Goal: Check status: Check status

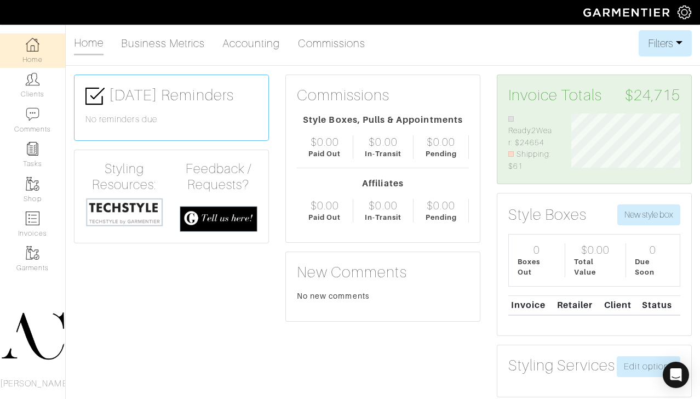
scroll to position [59, 125]
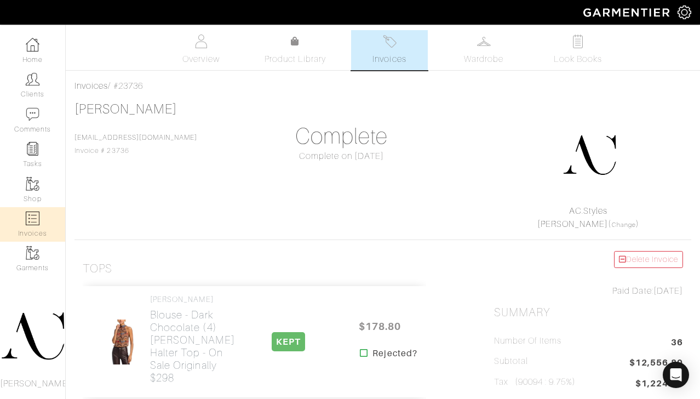
click at [30, 218] on img at bounding box center [33, 218] width 14 height 14
select select
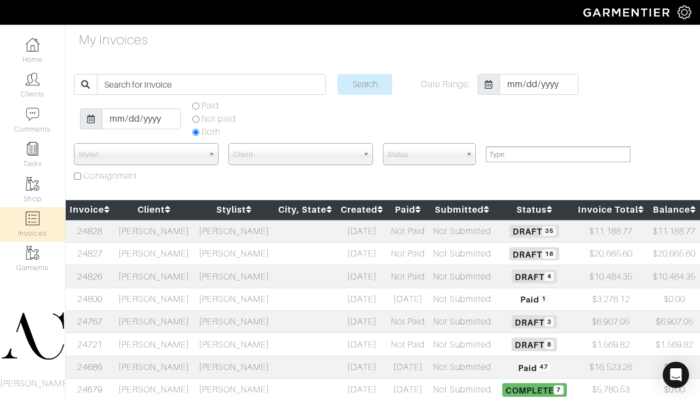
scroll to position [150, 0]
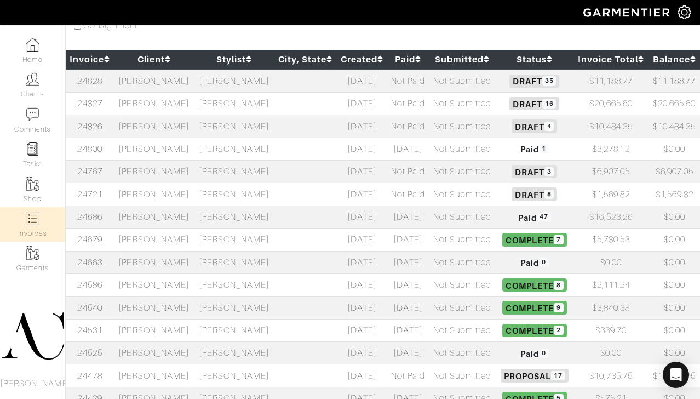
click at [230, 192] on td "[PERSON_NAME]" at bounding box center [234, 194] width 80 height 22
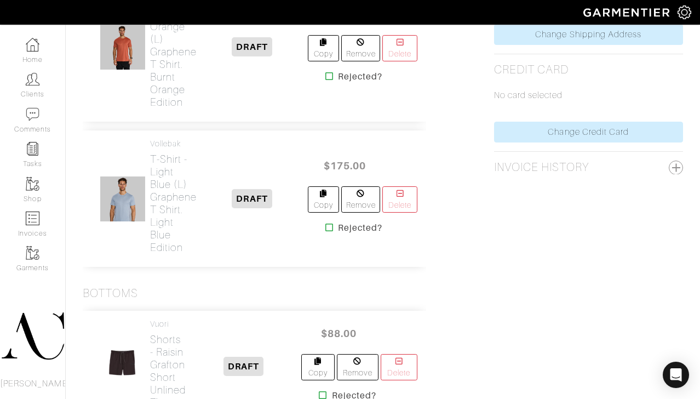
scroll to position [647, 0]
